Goal: Complete application form

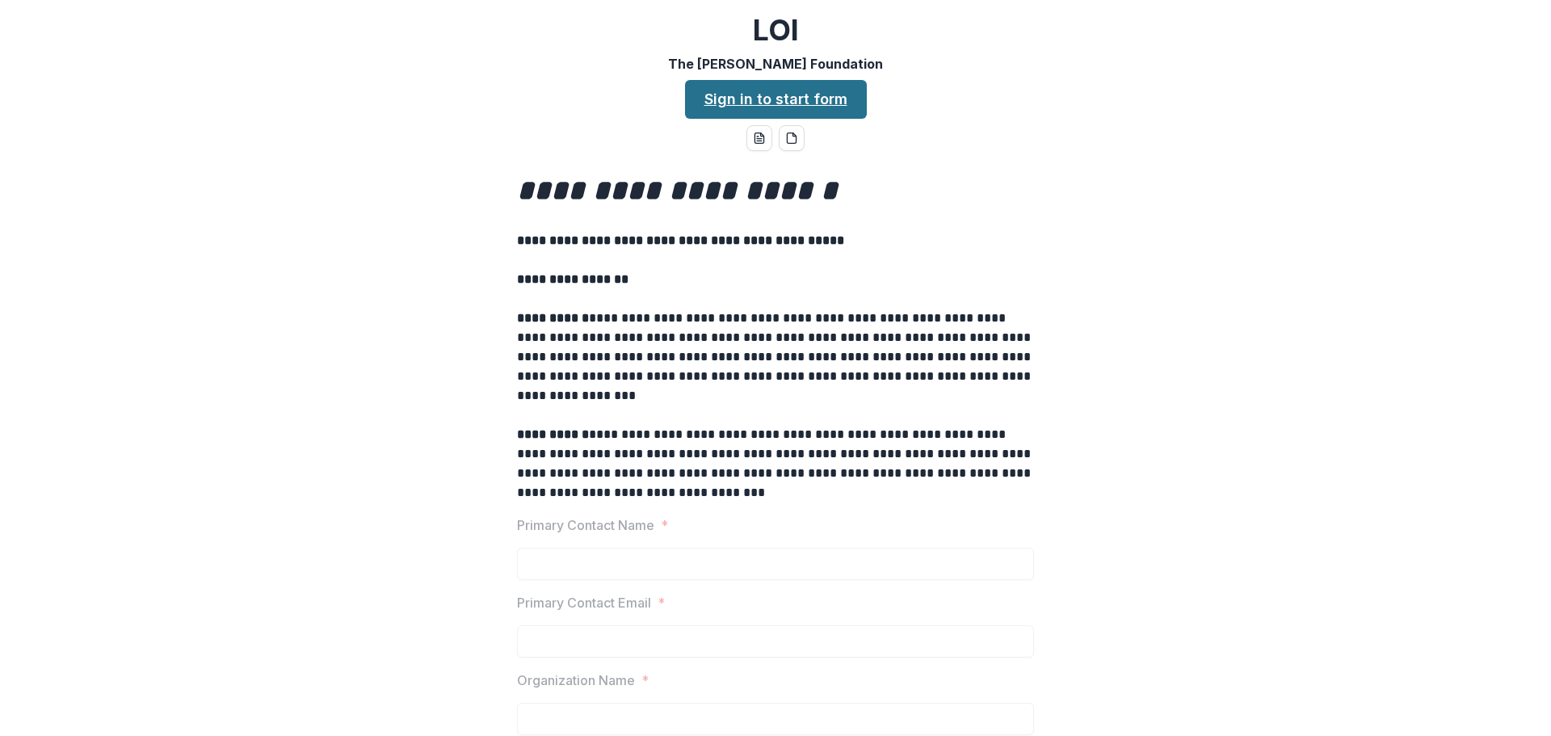
click at [777, 99] on link "Sign in to start form" at bounding box center [776, 99] width 182 height 39
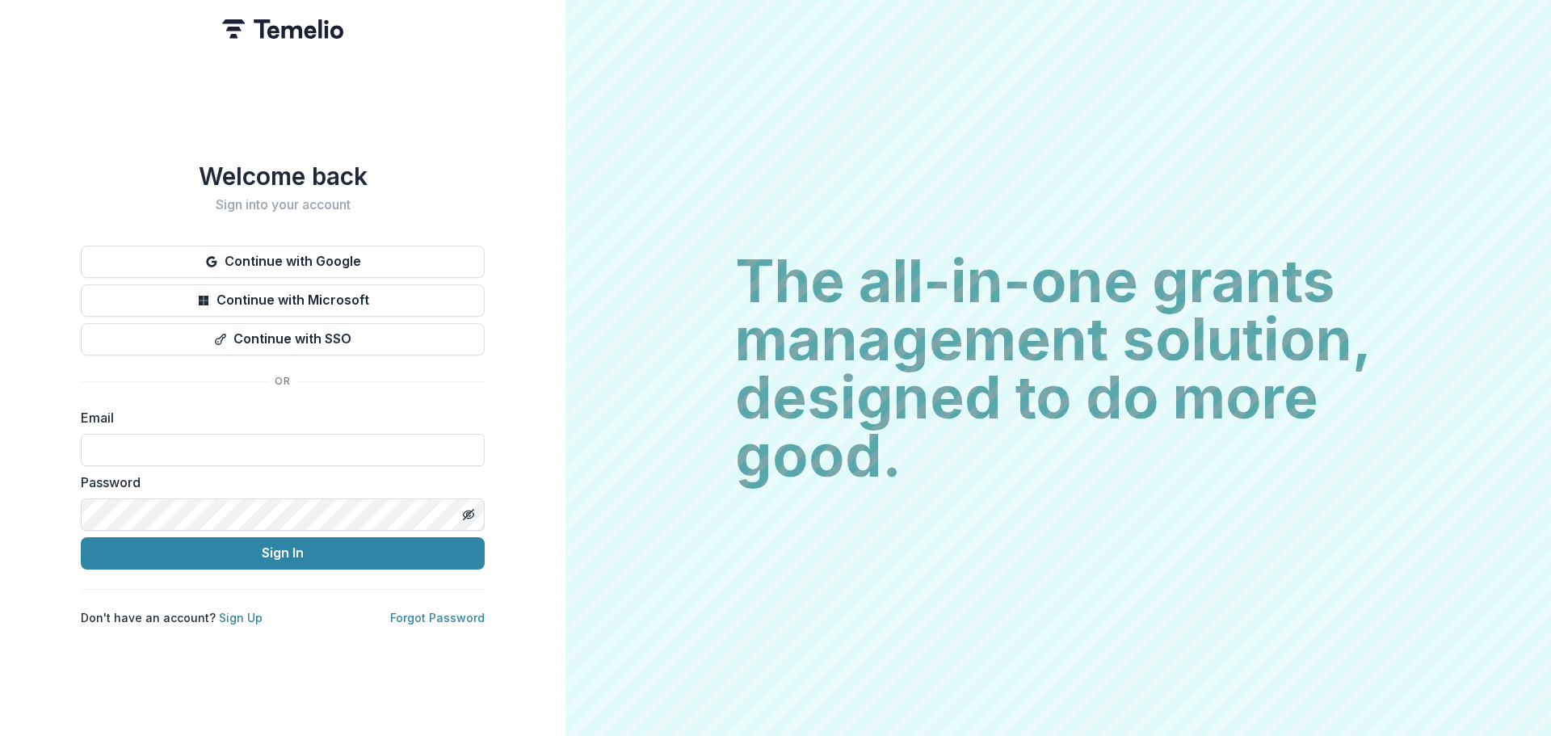
click at [420, 145] on div "Welcome back Sign into your account Continue with Google Continue with Microsof…" at bounding box center [283, 368] width 566 height 736
click at [234, 615] on link "Sign Up" at bounding box center [241, 618] width 44 height 14
